Goal: Share content: Share content

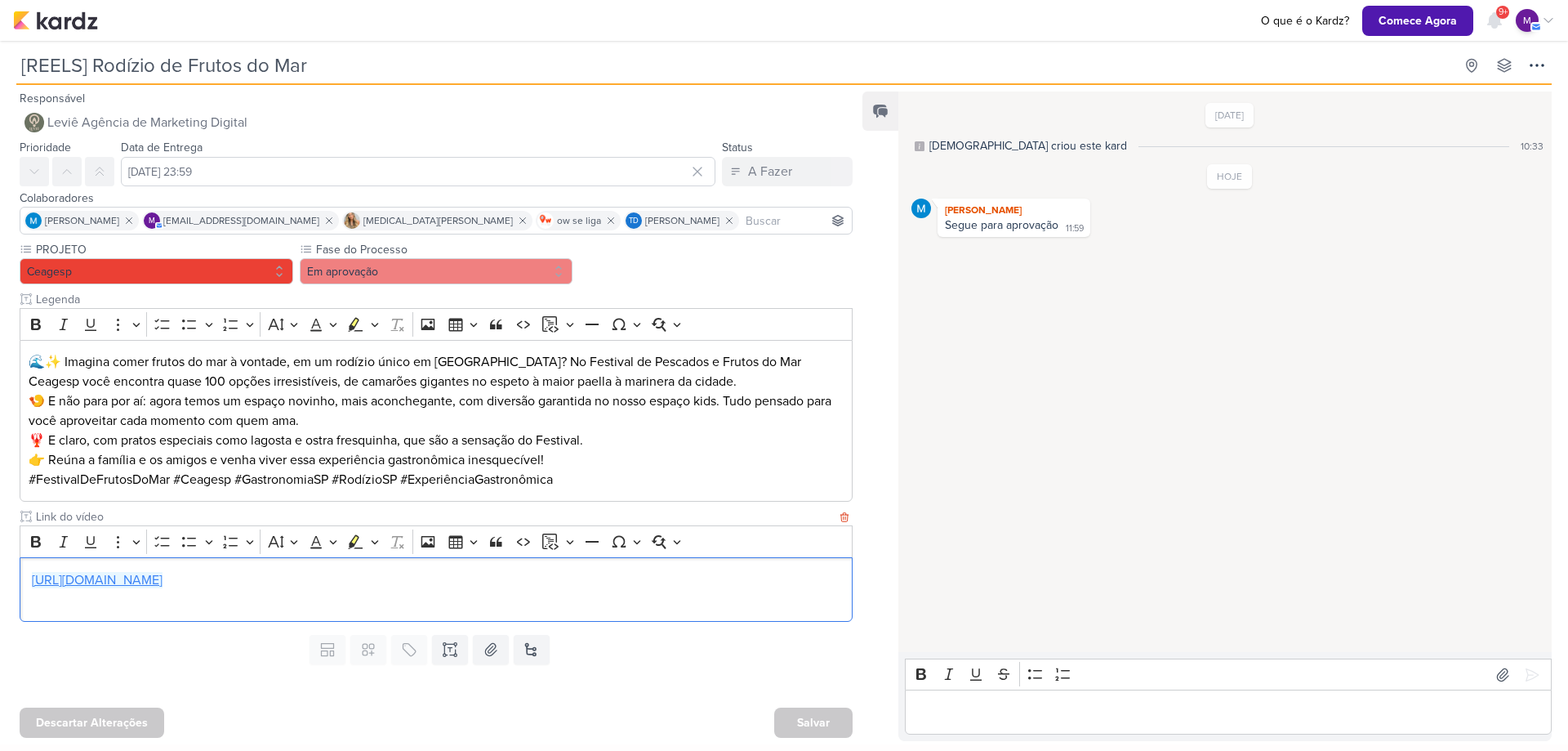
click at [163, 577] on link "[URL][DOMAIN_NAME]" at bounding box center [97, 580] width 131 height 16
click at [1054, 722] on div "Editor editing area: main" at bounding box center [1228, 711] width 646 height 44
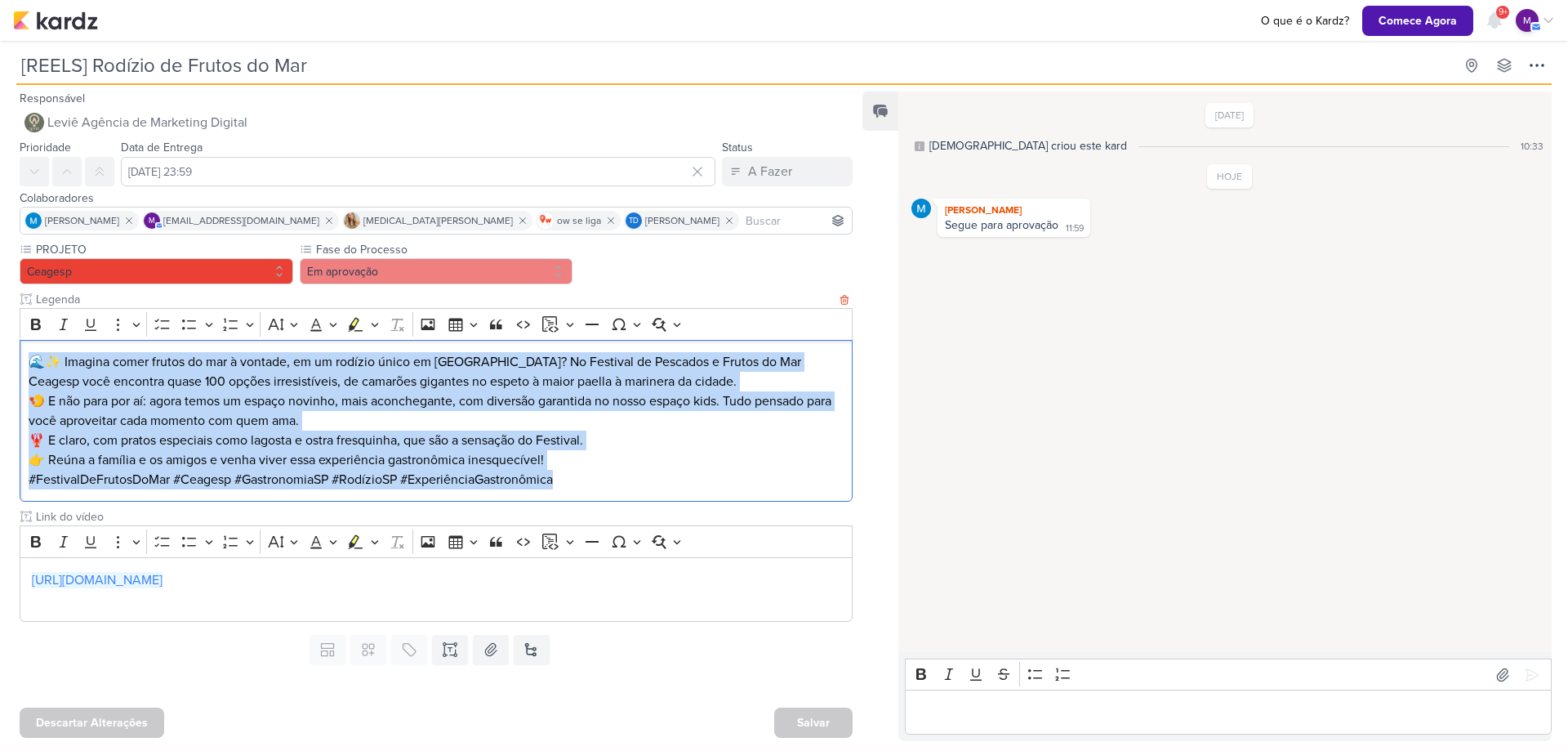
drag, startPoint x: 27, startPoint y: 358, endPoint x: 567, endPoint y: 473, distance: 552.1
click at [567, 473] on div "🌊✨ Imagina comer frutos do mar à vontade, em um rodízio único em São Paulo? No …" at bounding box center [437, 420] width 833 height 163
copy div "🌊✨ Imagina comer frutos do mar à vontade, em um rodízio único em São Paulo? No …"
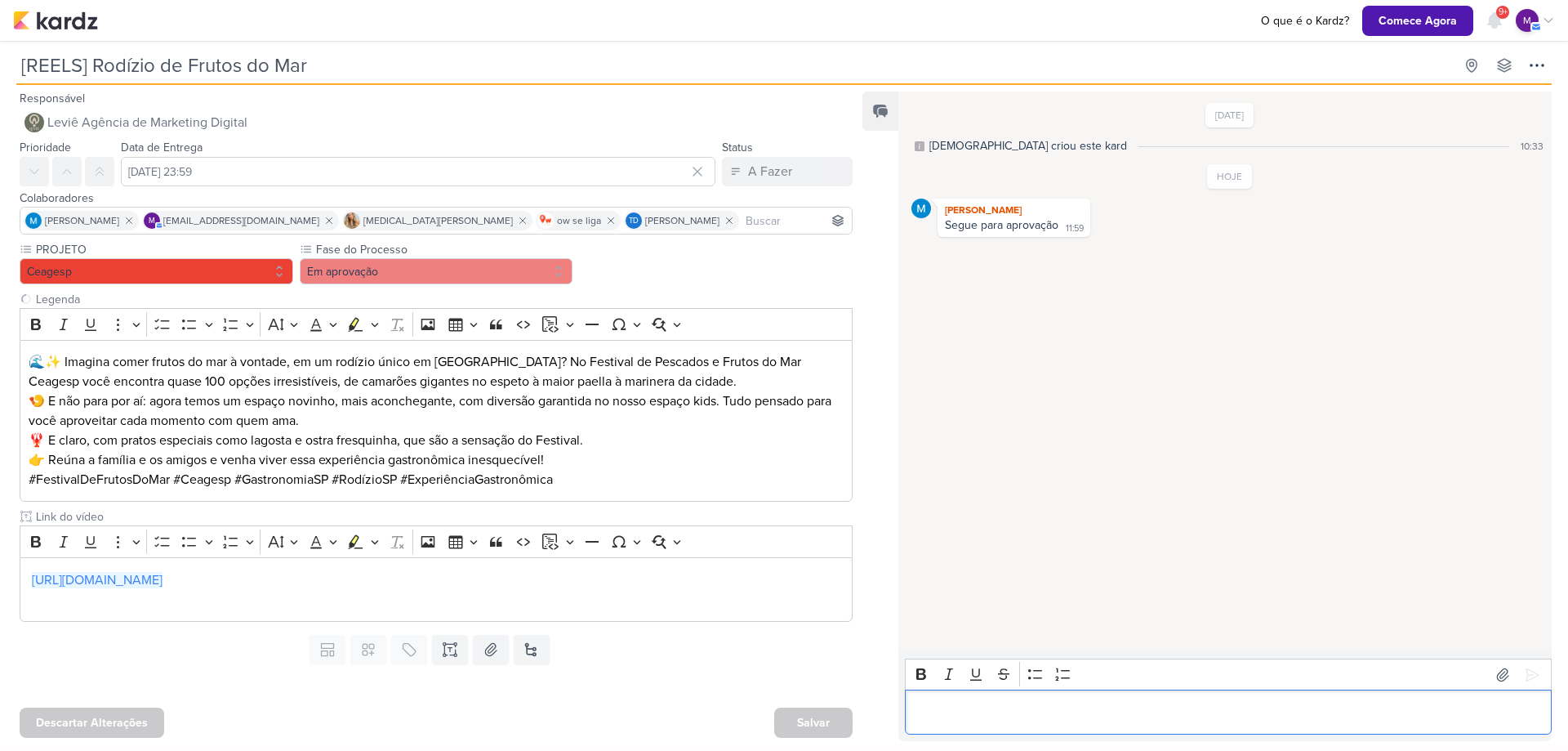
click at [1055, 705] on p "Editor editing area: main" at bounding box center [1229, 713] width 630 height 20
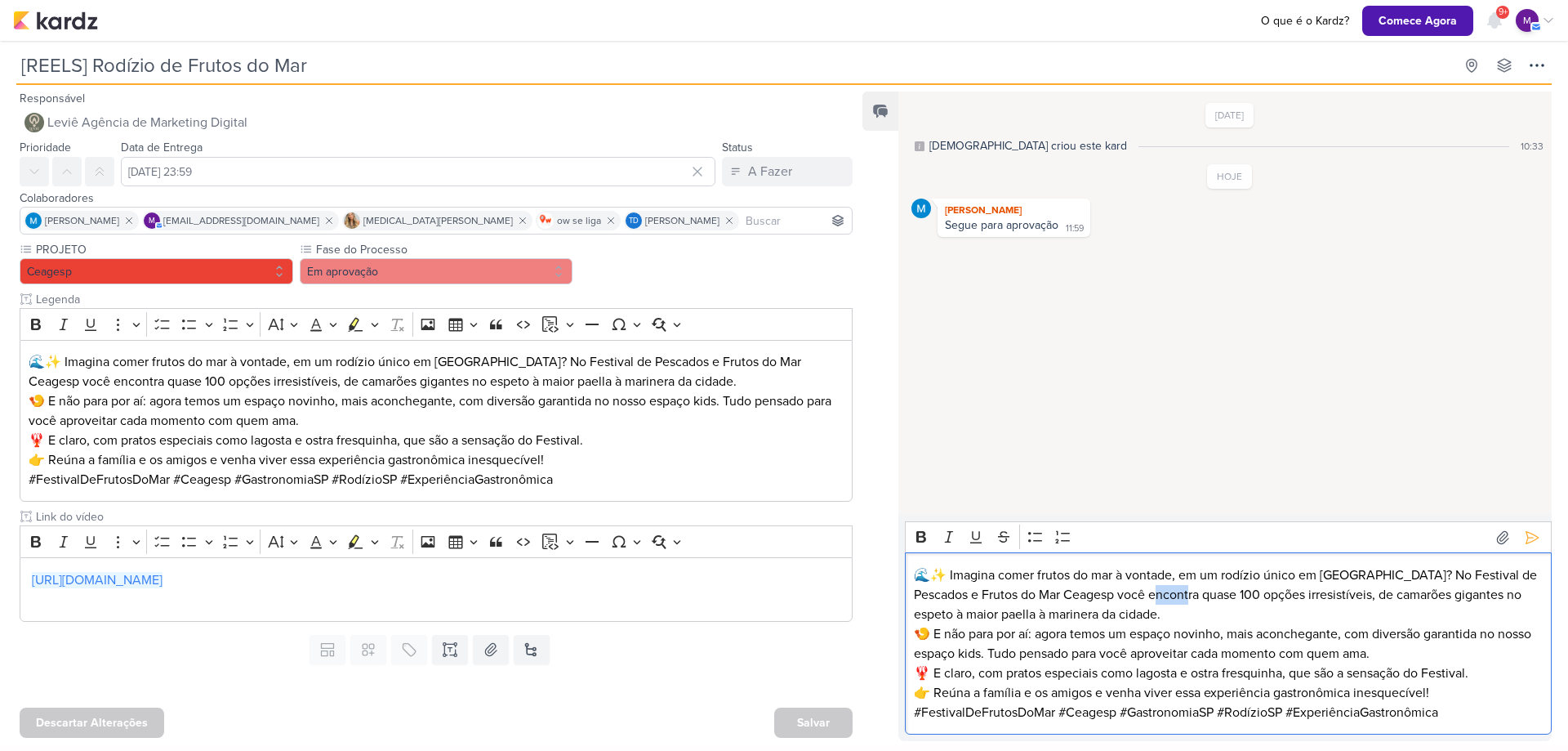
drag, startPoint x: 1183, startPoint y: 593, endPoint x: 1150, endPoint y: 598, distance: 33.4
click at [1150, 598] on p "🌊✨ Imagina comer frutos do mar à vontade, em um rodízio único em São Paulo? No …" at bounding box center [1229, 595] width 630 height 59
click at [962, 629] on p "🍤 E não para por aí: agora temos um espaço novinho, mais aconchegante, com dive…" at bounding box center [1229, 643] width 630 height 39
click at [1470, 675] on p "🦞 E claro, com pratos especiais como lagosta e ostra fresquinha, que são a sens…" at bounding box center [1229, 673] width 630 height 20
click at [1472, 674] on p "🦞 E claro, com pratos especiais como lagosta e ostra fresquinha, que são a sens…" at bounding box center [1229, 673] width 630 height 20
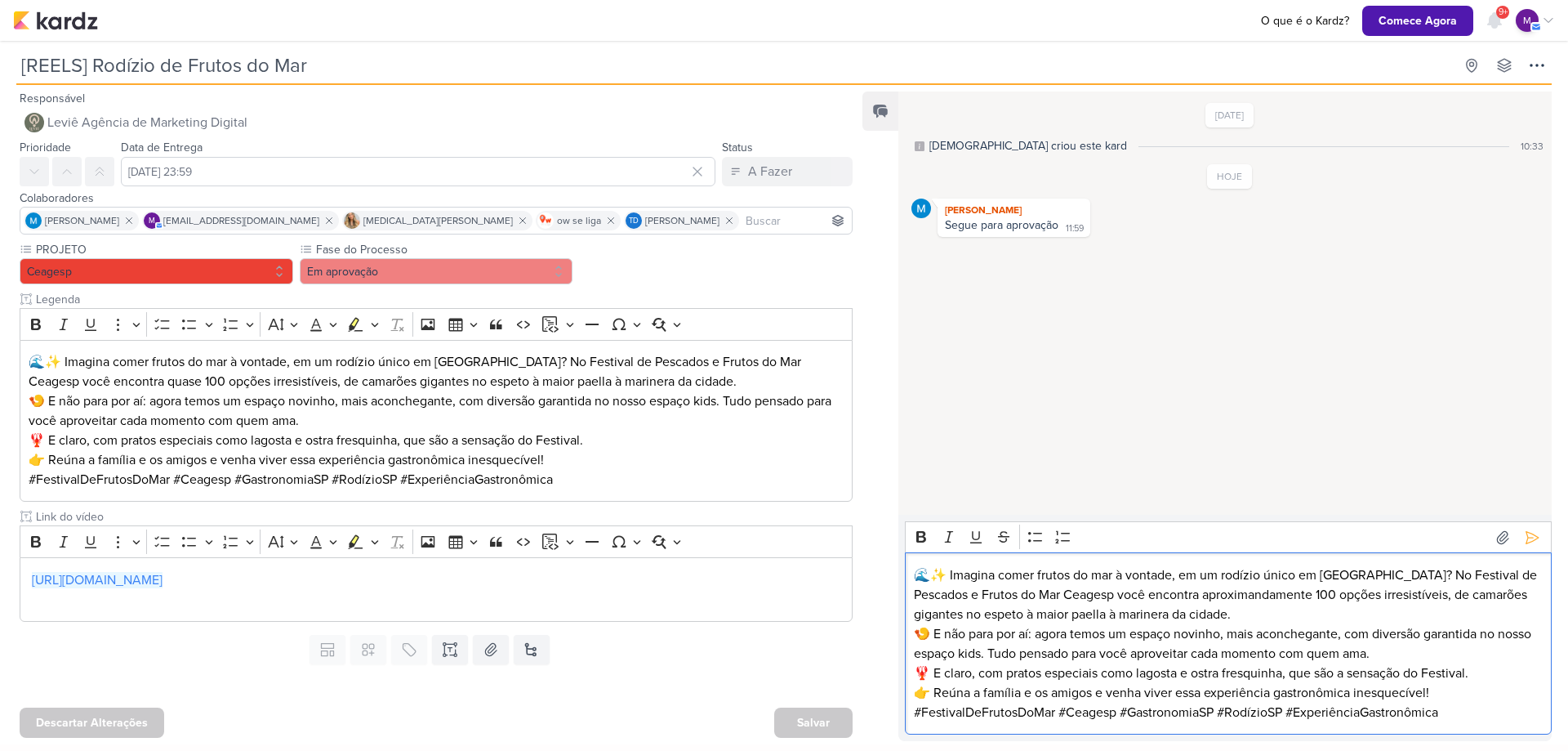
click at [1049, 671] on p "🦞 E claro, com pratos especiais como lagosta e ostra fresquinha, que são a sens…" at bounding box center [1229, 673] width 630 height 20
click at [1524, 529] on icon at bounding box center [1533, 538] width 16 height 16
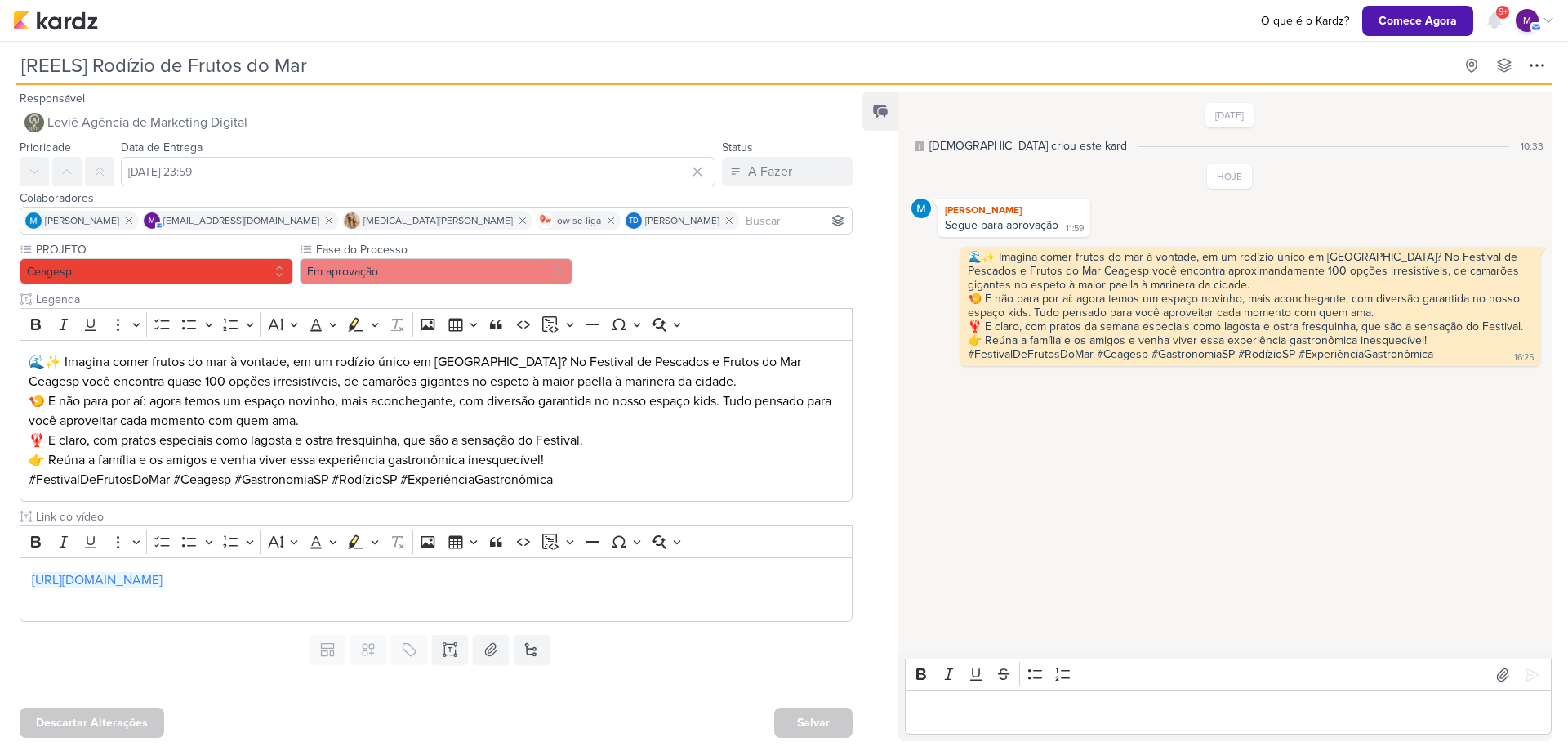
click at [979, 720] on p "Editor editing area: main" at bounding box center [1229, 713] width 630 height 20
click at [1532, 676] on icon at bounding box center [1533, 675] width 16 height 16
